Goal: Information Seeking & Learning: Learn about a topic

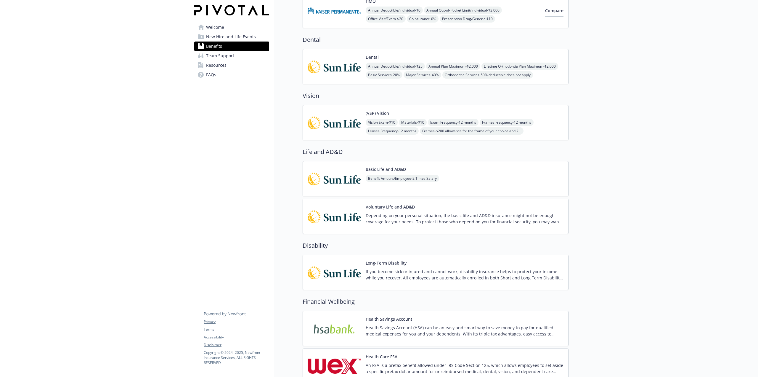
scroll to position [415, 0]
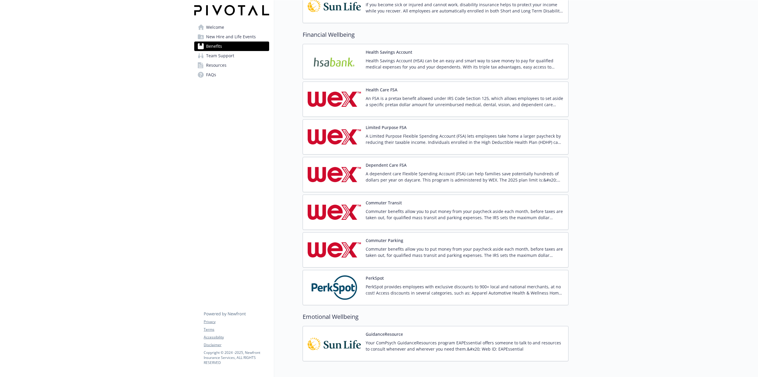
click at [375, 91] on button "Health Care FSA" at bounding box center [382, 90] width 32 height 6
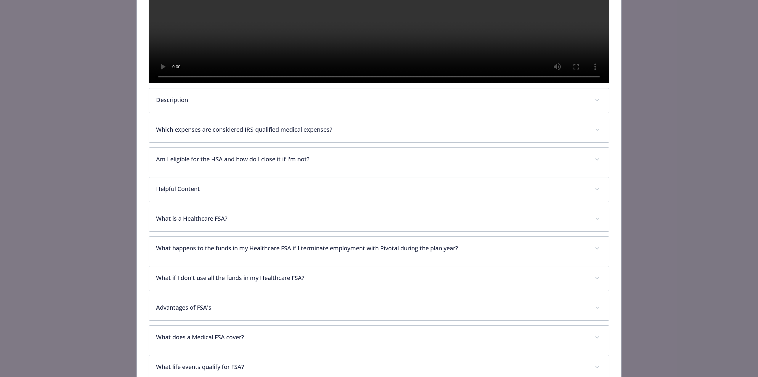
scroll to position [255, 0]
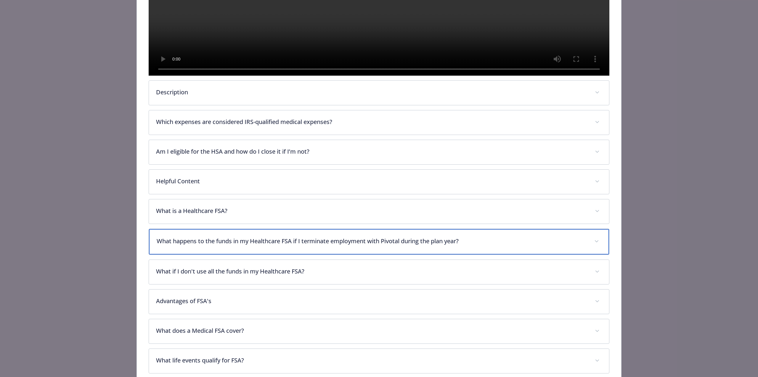
click at [305, 254] on div "What happens to the funds in my Healthcare FSA if I terminate employment with P…" at bounding box center [379, 241] width 460 height 25
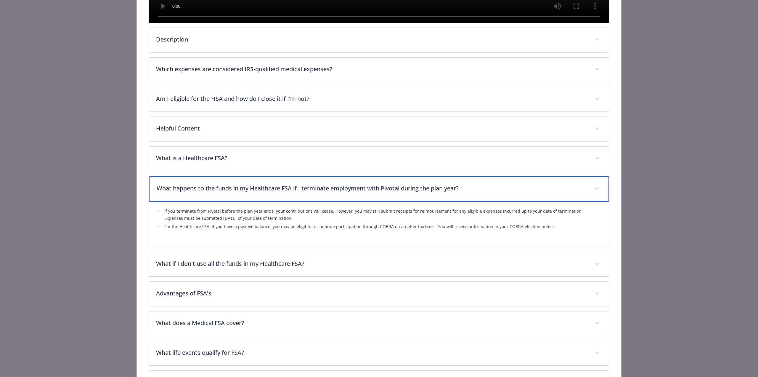
scroll to position [314, 0]
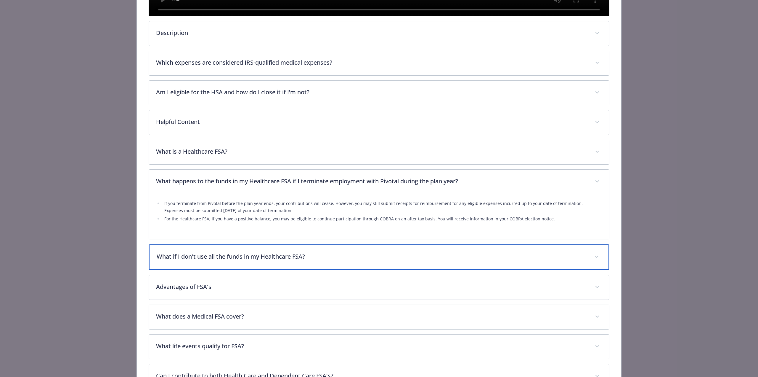
click at [315, 270] on div "What if I don't use all the funds in my Healthcare FSA?" at bounding box center [379, 256] width 460 height 25
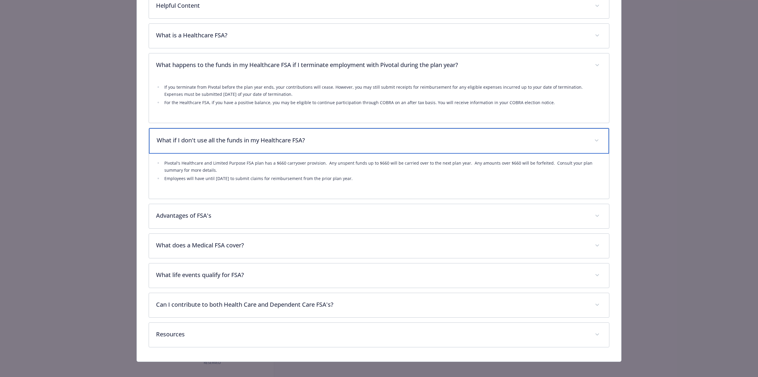
scroll to position [461, 0]
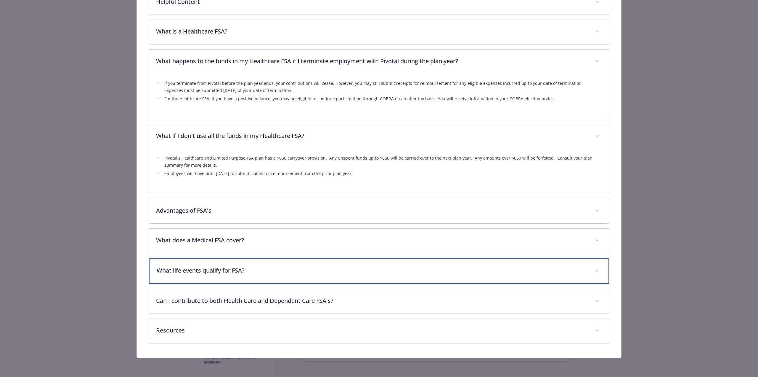
click at [203, 273] on p "What life events qualify for FSA?" at bounding box center [372, 270] width 431 height 9
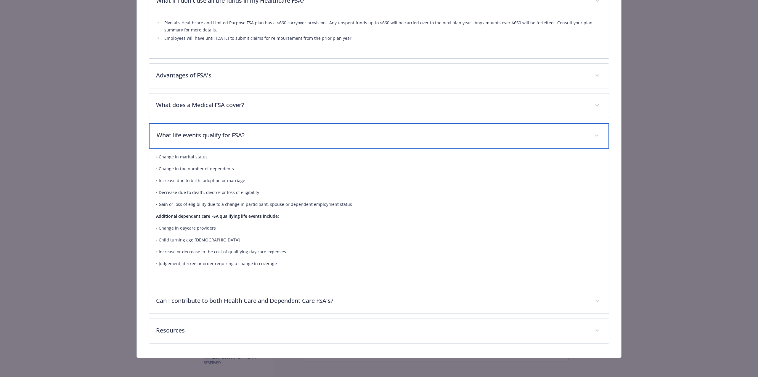
scroll to position [596, 0]
